Goal: Information Seeking & Learning: Learn about a topic

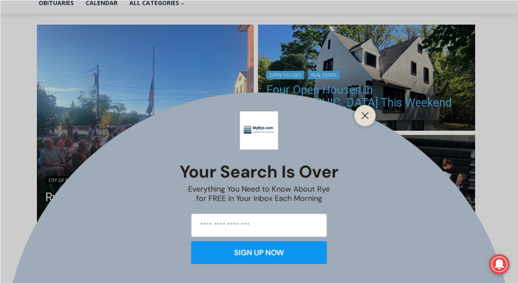
click at [363, 117] on line "Close" at bounding box center [365, 115] width 6 height 6
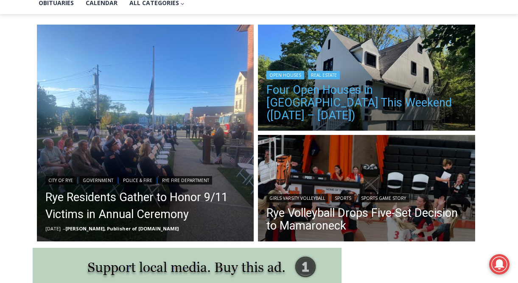
click at [347, 109] on link "Four Open Houses in [GEOGRAPHIC_DATA] This Weekend ([DATE] – [DATE])" at bounding box center [366, 103] width 200 height 38
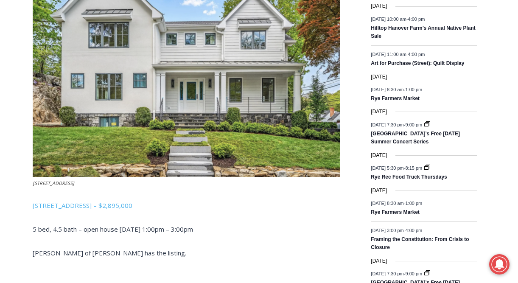
scroll to position [1127, 0]
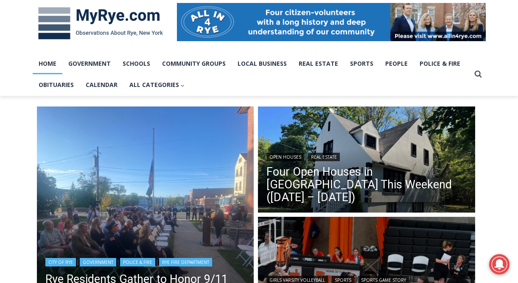
scroll to position [132, 0]
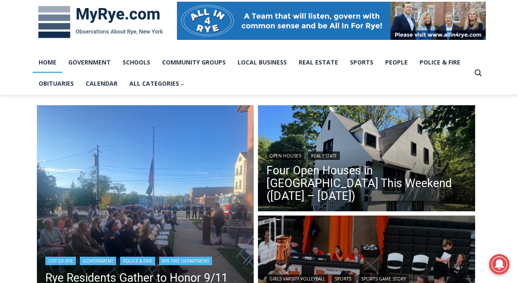
click at [126, 195] on img "Read More Rye Residents Gather to Honor 9/11 Victims in Annual Ceremony" at bounding box center [145, 213] width 217 height 217
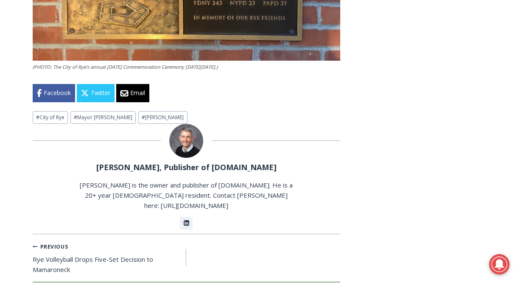
scroll to position [1611, 0]
